Goal: Information Seeking & Learning: Learn about a topic

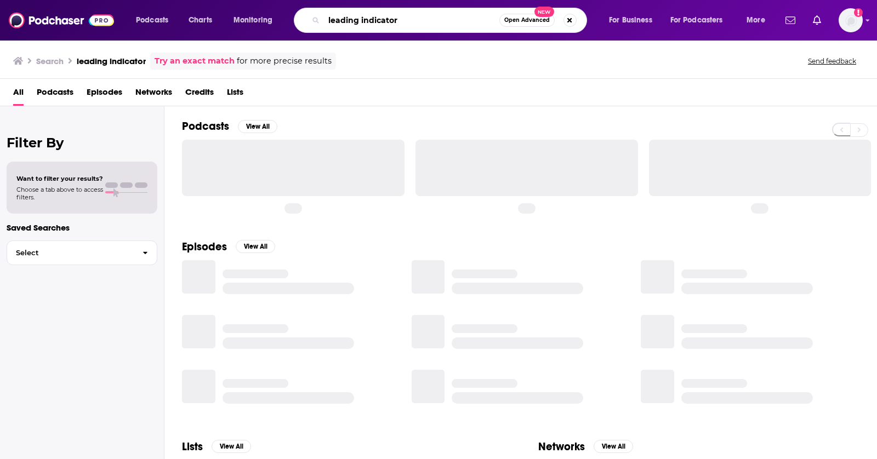
click at [439, 21] on input "leading indicator" at bounding box center [411, 21] width 175 height 18
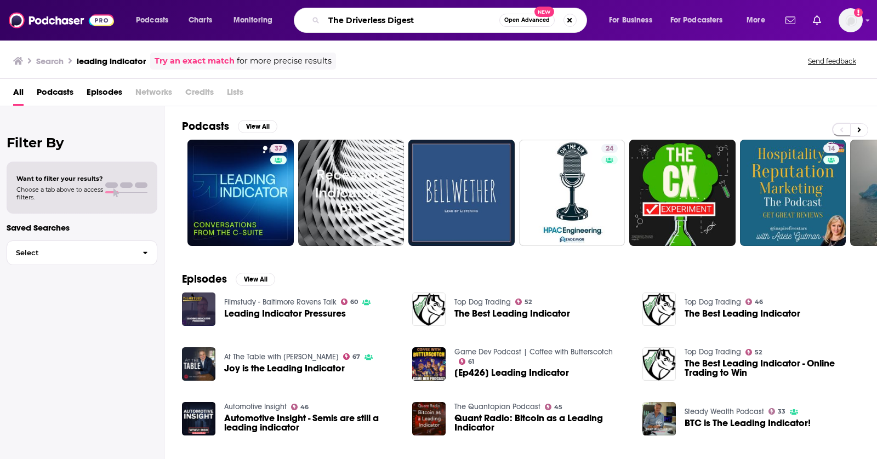
type input "The Driverless Digest"
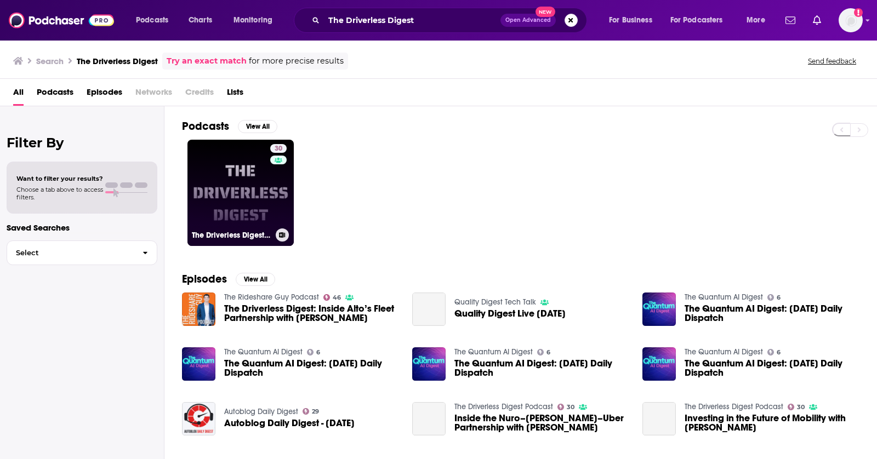
click at [207, 204] on link "30 The Driverless Digest Podcast" at bounding box center [240, 193] width 106 height 106
